Goal: Transaction & Acquisition: Purchase product/service

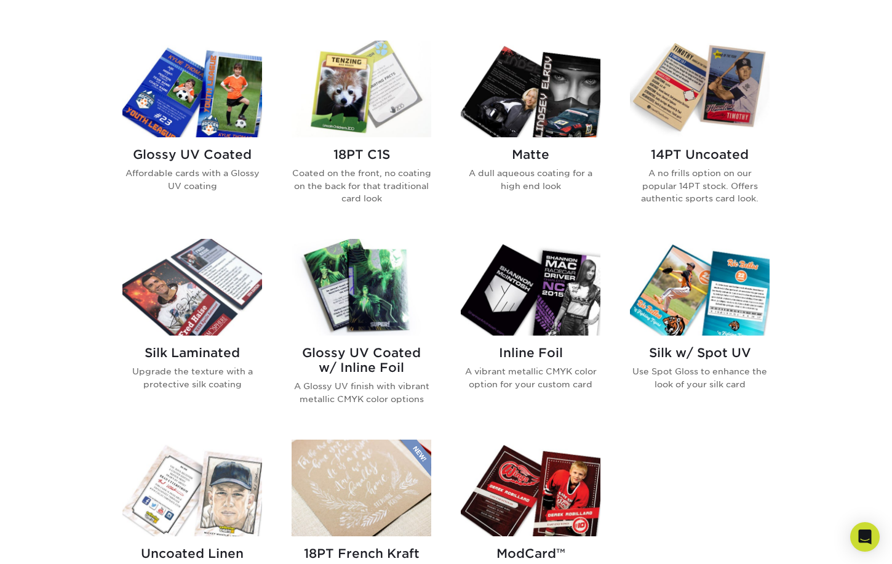
scroll to position [565, 0]
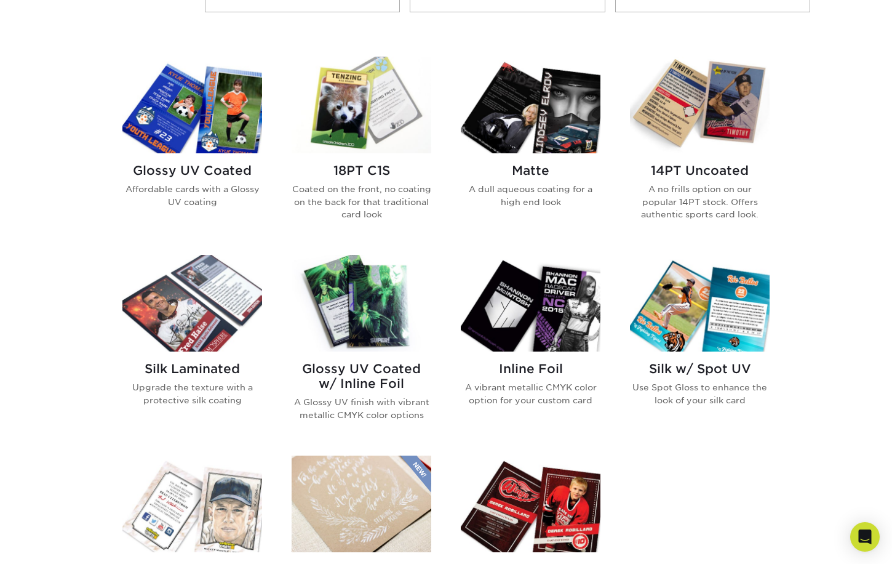
click at [535, 167] on h2 "Matte" at bounding box center [531, 170] width 140 height 15
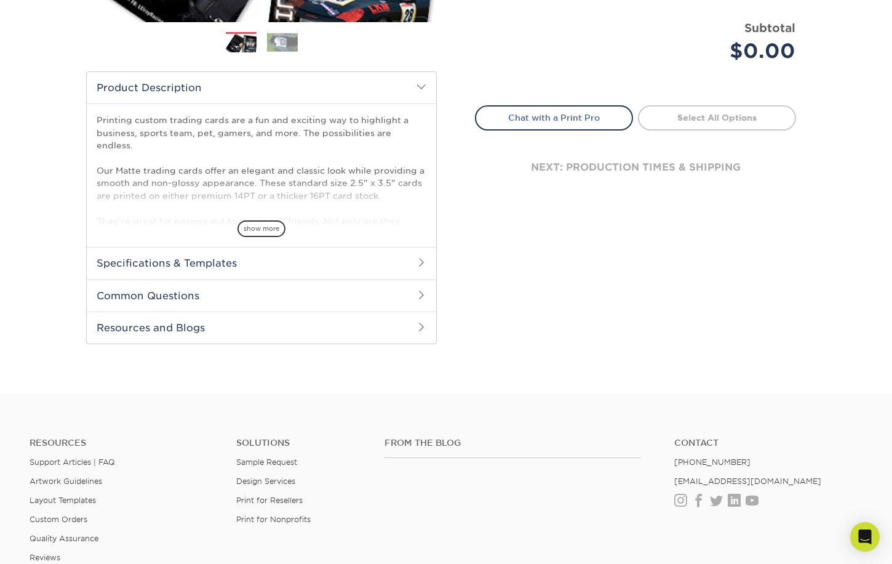
scroll to position [344, 0]
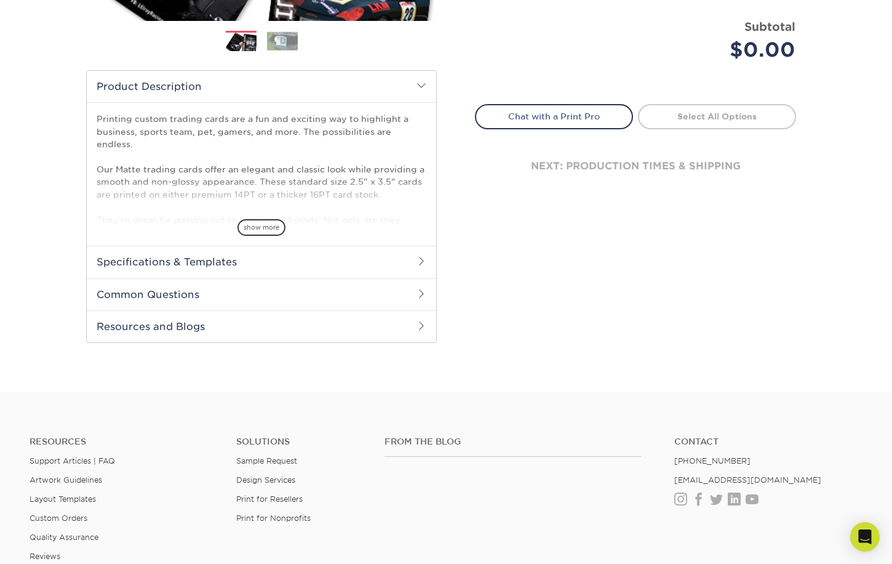
click at [250, 265] on h2 "Specifications & Templates" at bounding box center [261, 261] width 349 height 32
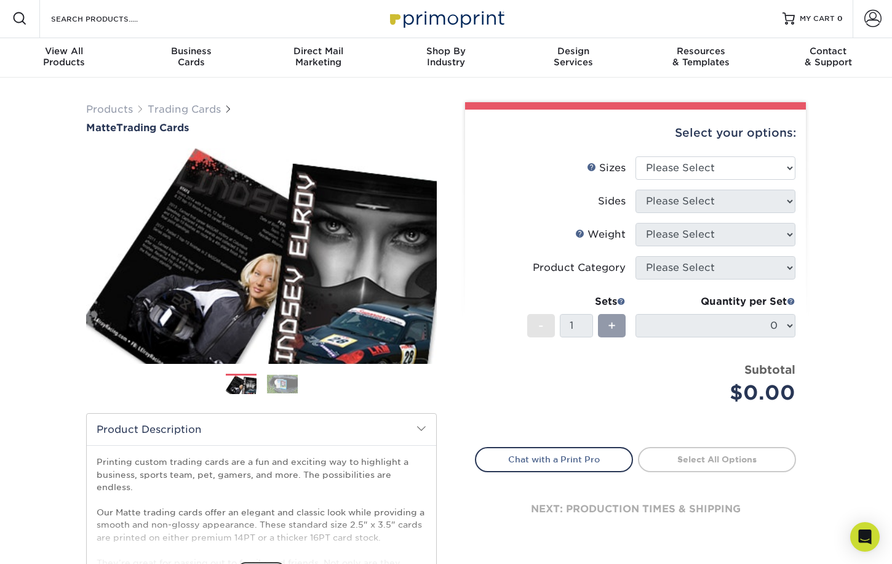
scroll to position [0, 0]
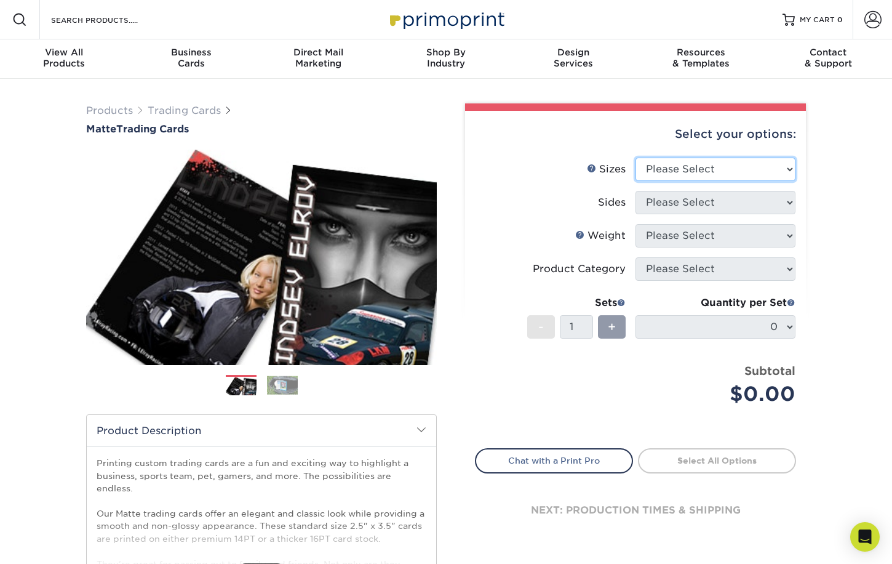
select select "2.50x3.50"
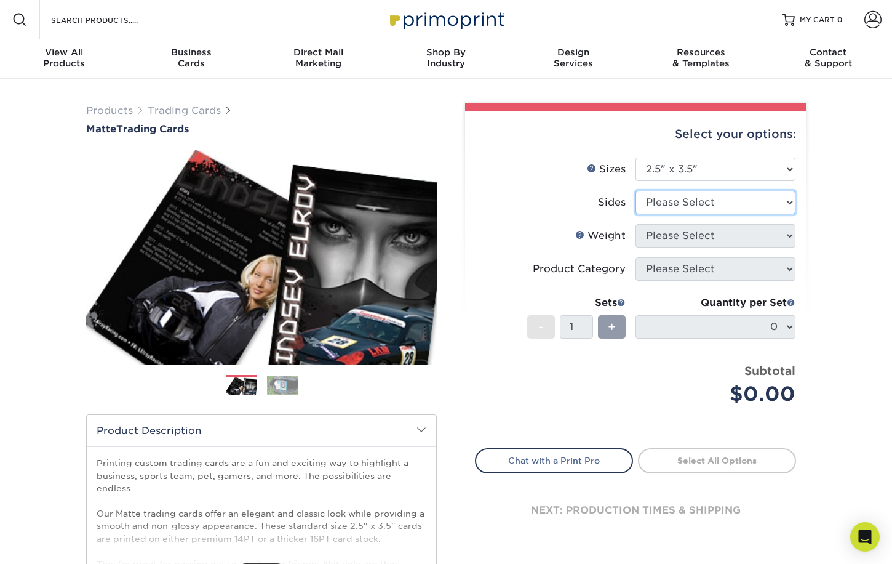
select select "32d3c223-f82c-492b-b915-ba065a00862f"
select select "16PT"
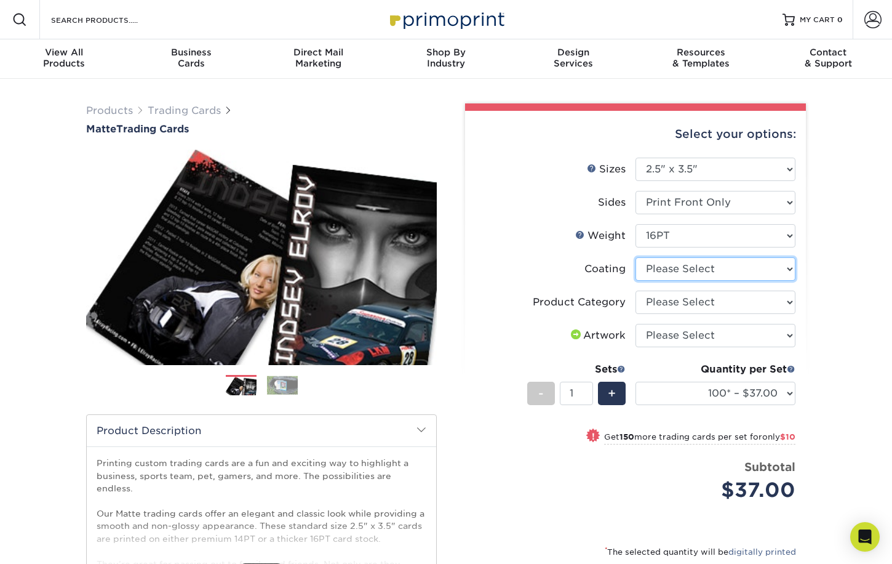
select select "121bb7b5-3b4d-429f-bd8d-bbf80e953313"
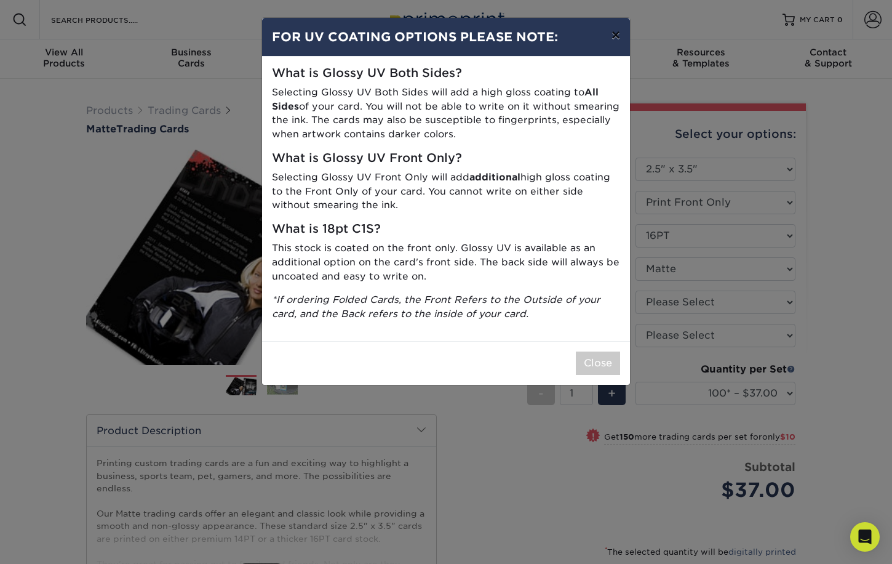
click at [614, 34] on button "×" at bounding box center [616, 35] width 28 height 34
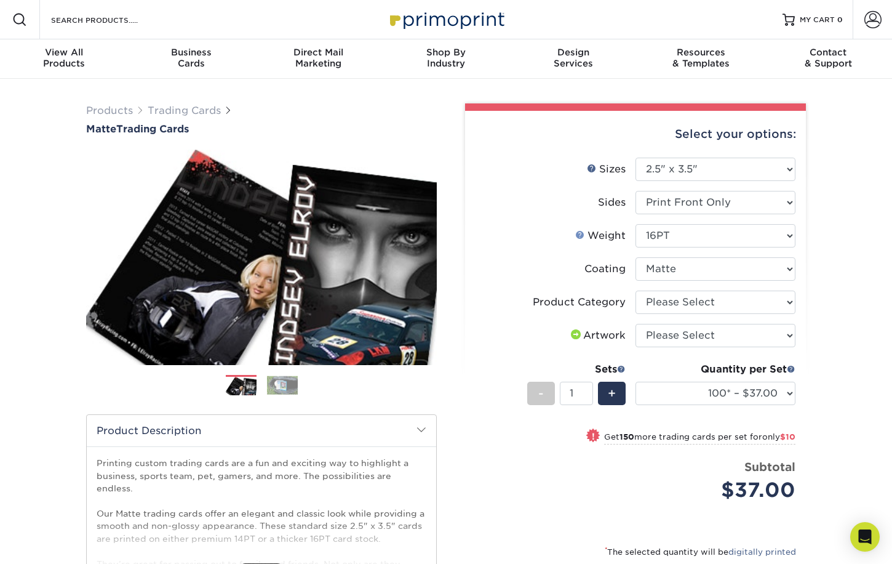
click at [584, 233] on link "Weight Help" at bounding box center [580, 234] width 10 height 10
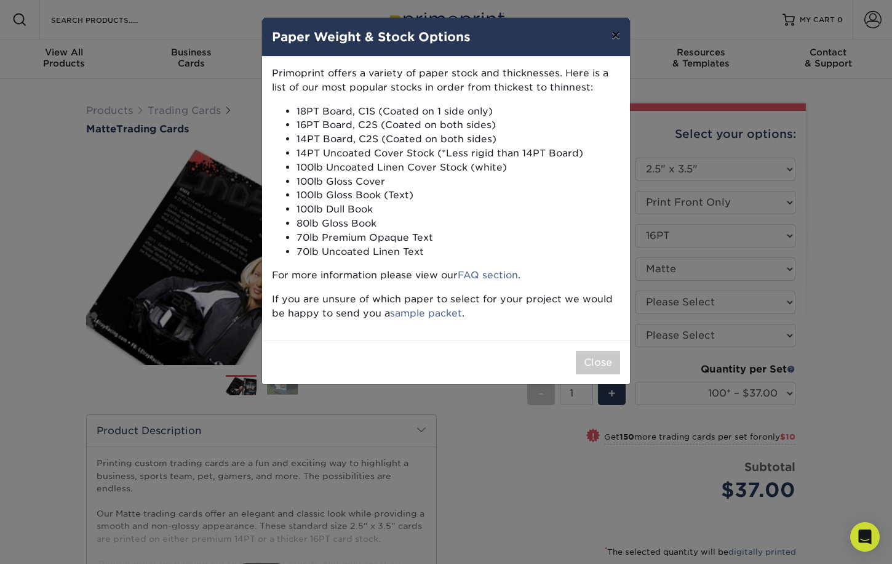
click at [615, 34] on button "×" at bounding box center [616, 35] width 28 height 34
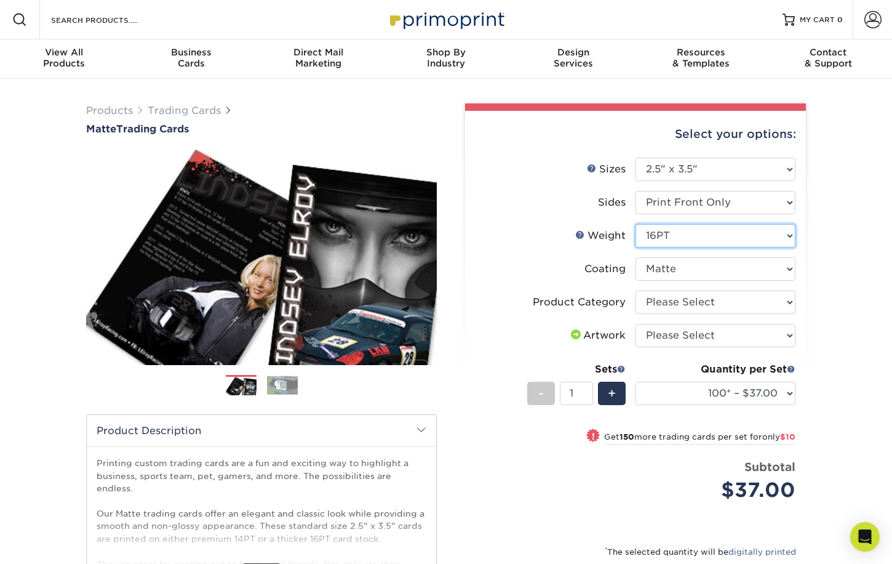
select select "14PT"
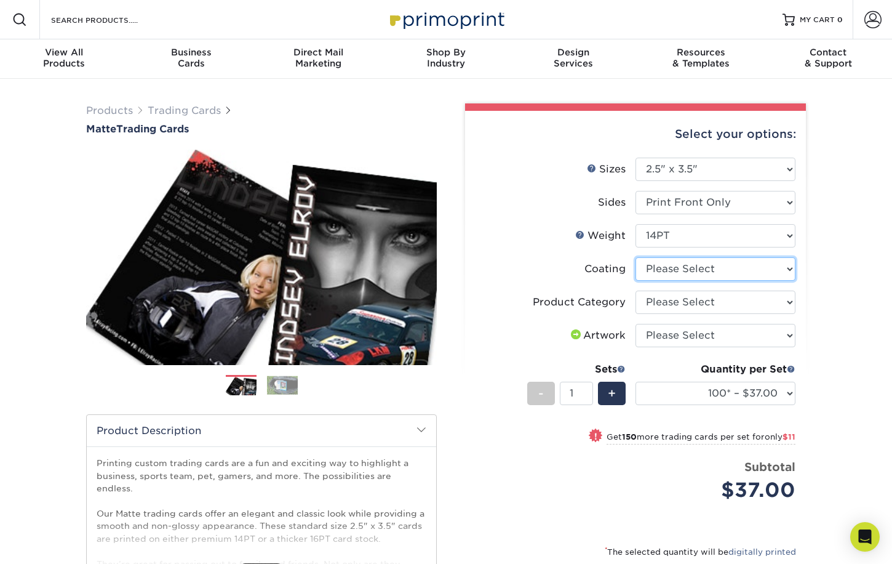
select select "121bb7b5-3b4d-429f-bd8d-bbf80e953313"
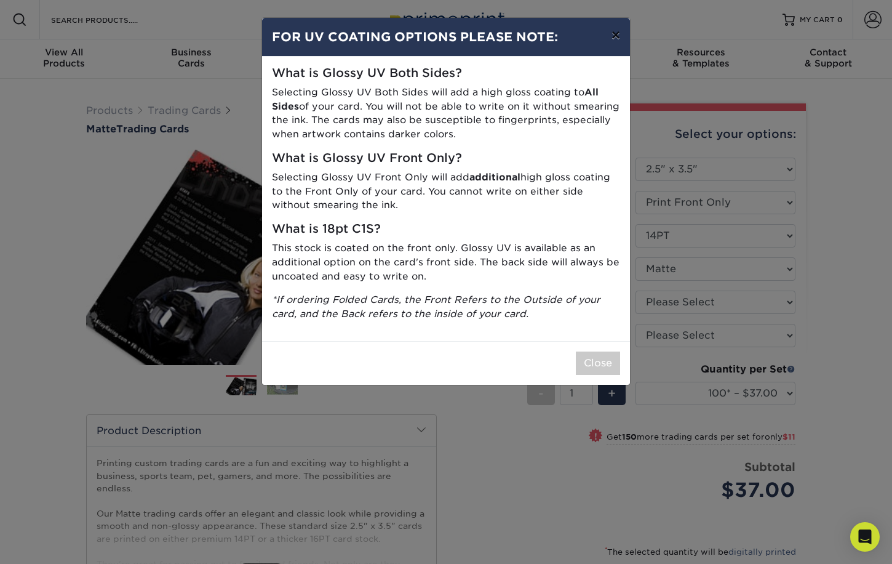
click at [616, 38] on button "×" at bounding box center [616, 35] width 28 height 34
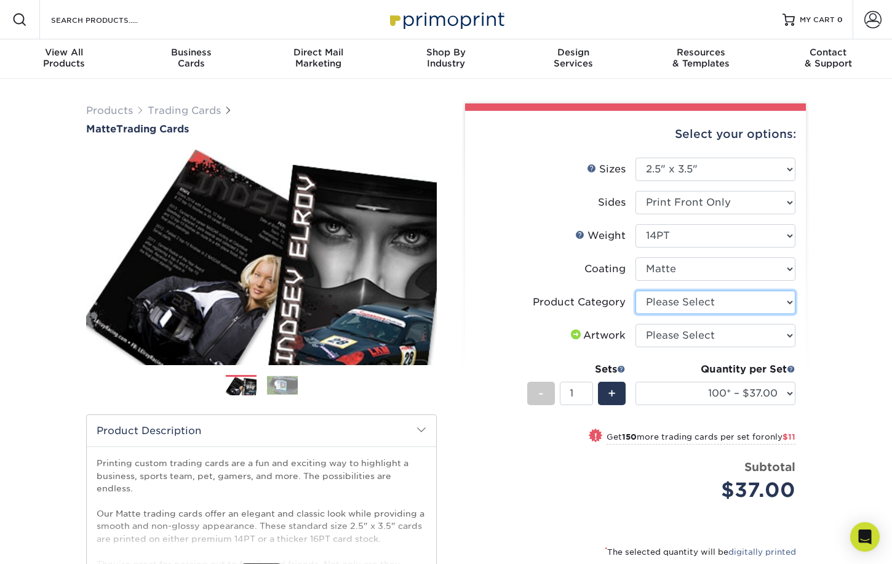
select select "c2f9bce9-36c2-409d-b101-c29d9d031e18"
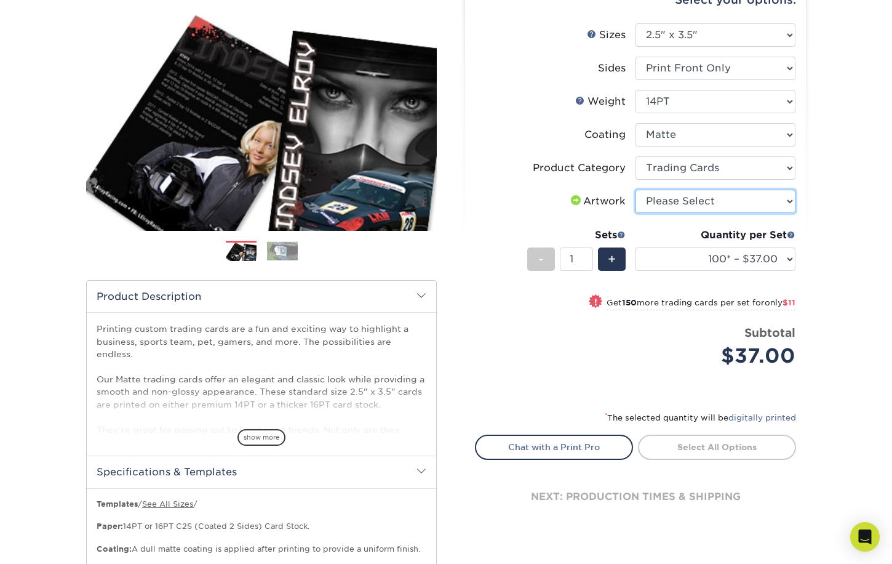
scroll to position [135, 0]
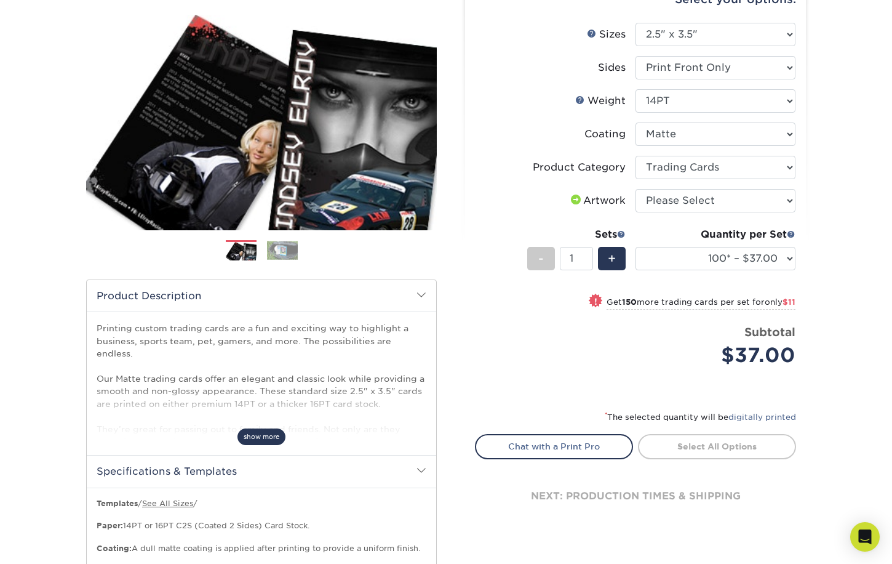
click at [278, 438] on span "show more" at bounding box center [261, 436] width 48 height 17
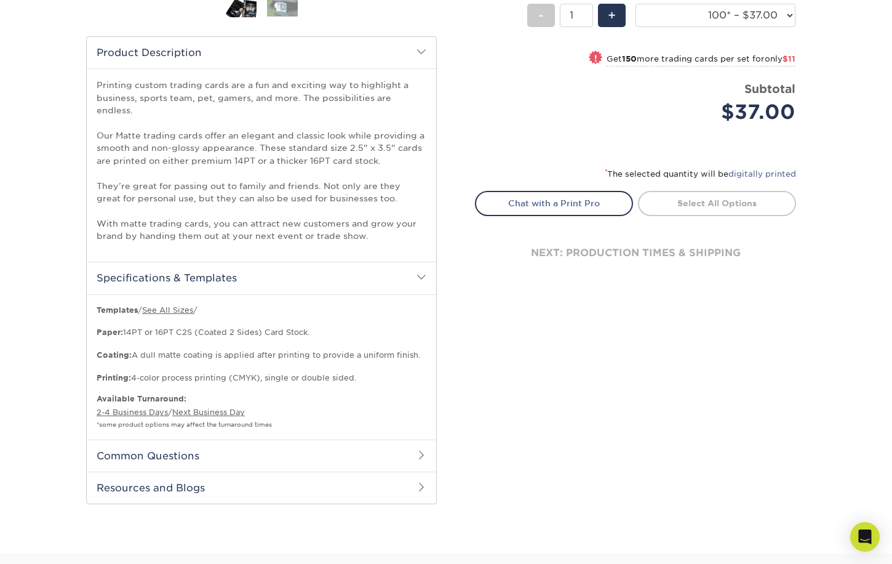
scroll to position [378, 0]
click at [217, 461] on h2 "Common Questions" at bounding box center [261, 455] width 349 height 32
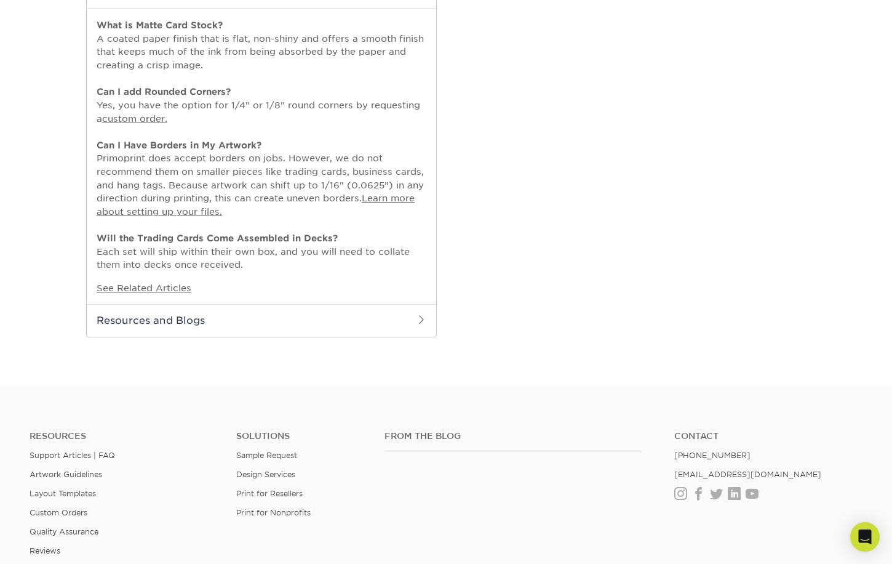
scroll to position [842, 0]
click at [253, 316] on h2 "Resources and Blogs" at bounding box center [261, 319] width 349 height 32
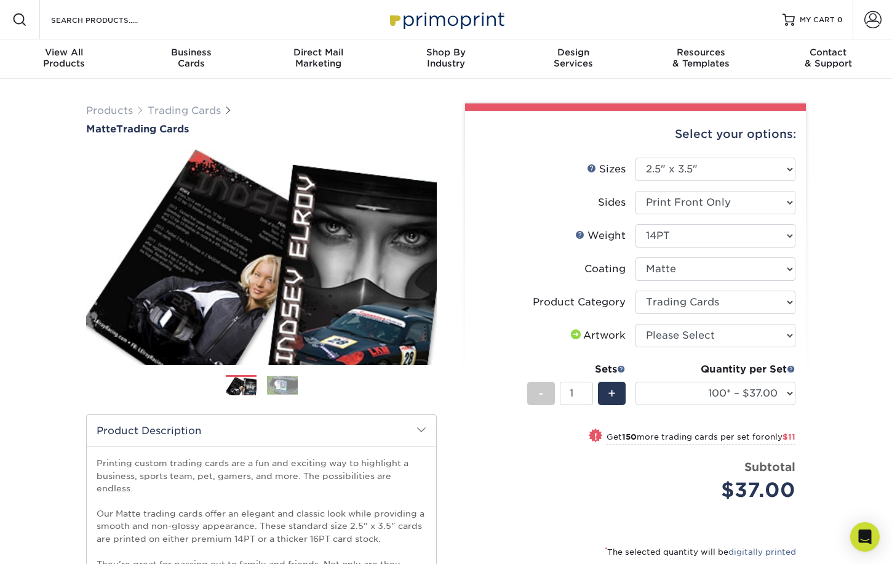
scroll to position [0, 0]
